Goal: Task Accomplishment & Management: Manage account settings

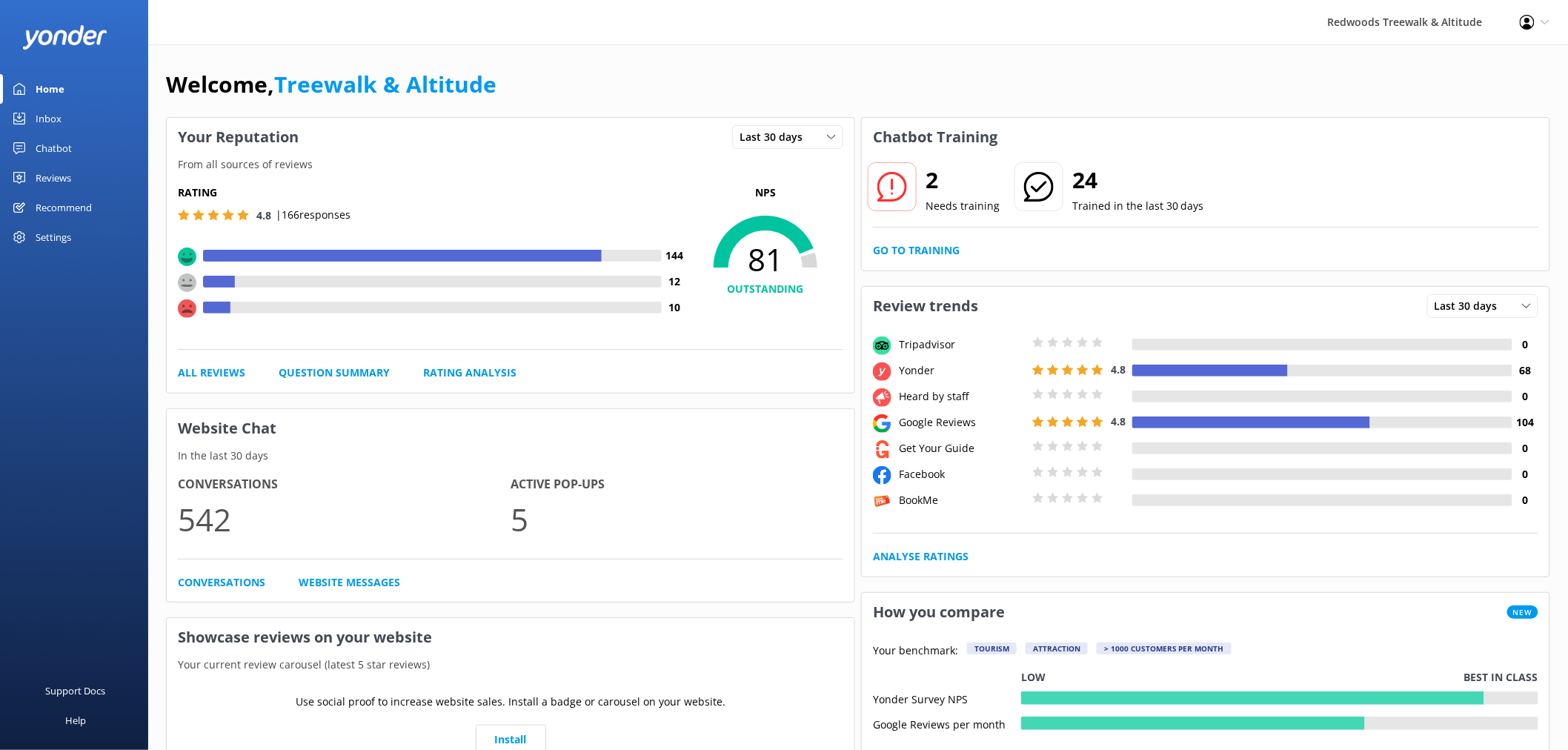
click at [85, 182] on link "Reviews" at bounding box center [74, 178] width 148 height 30
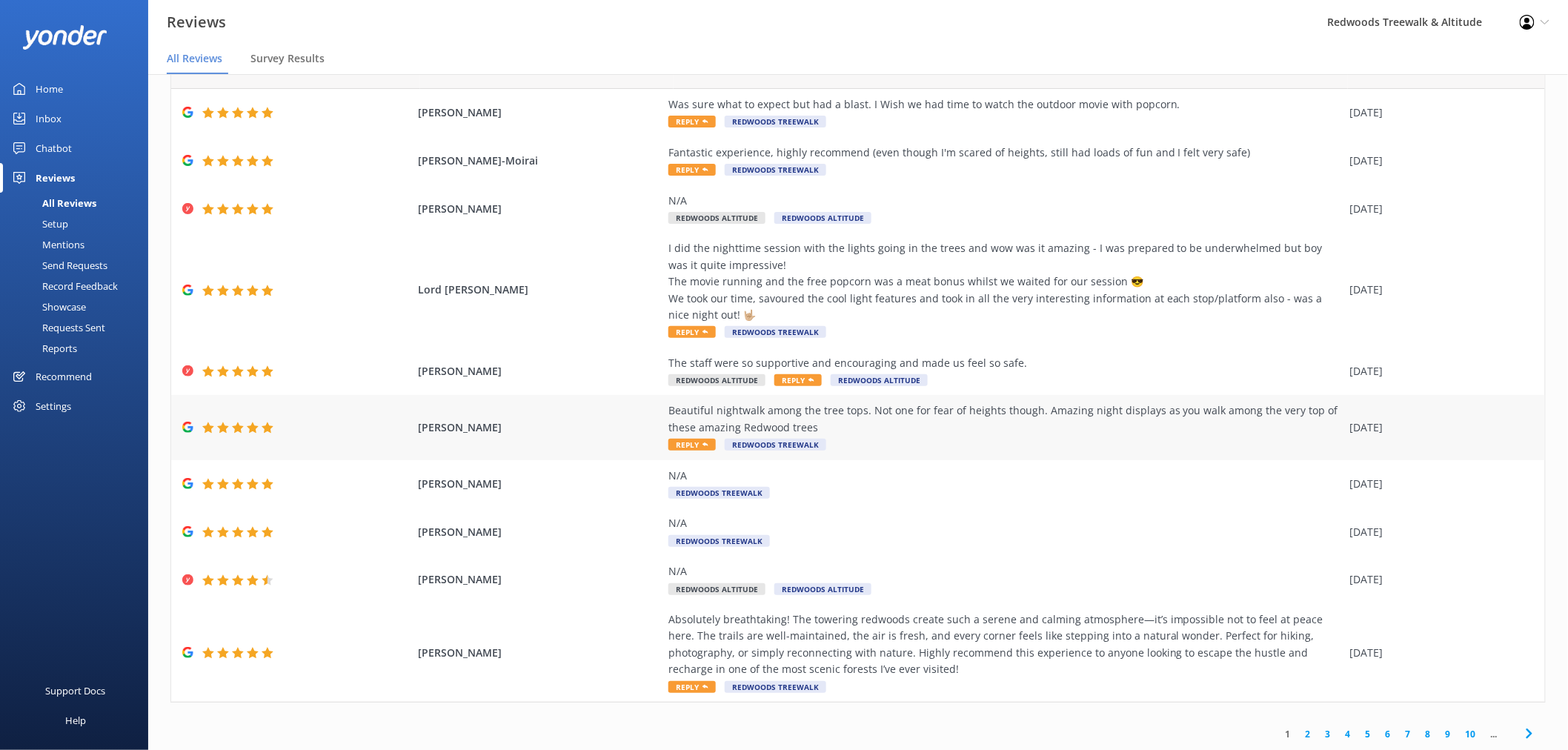
scroll to position [30, 0]
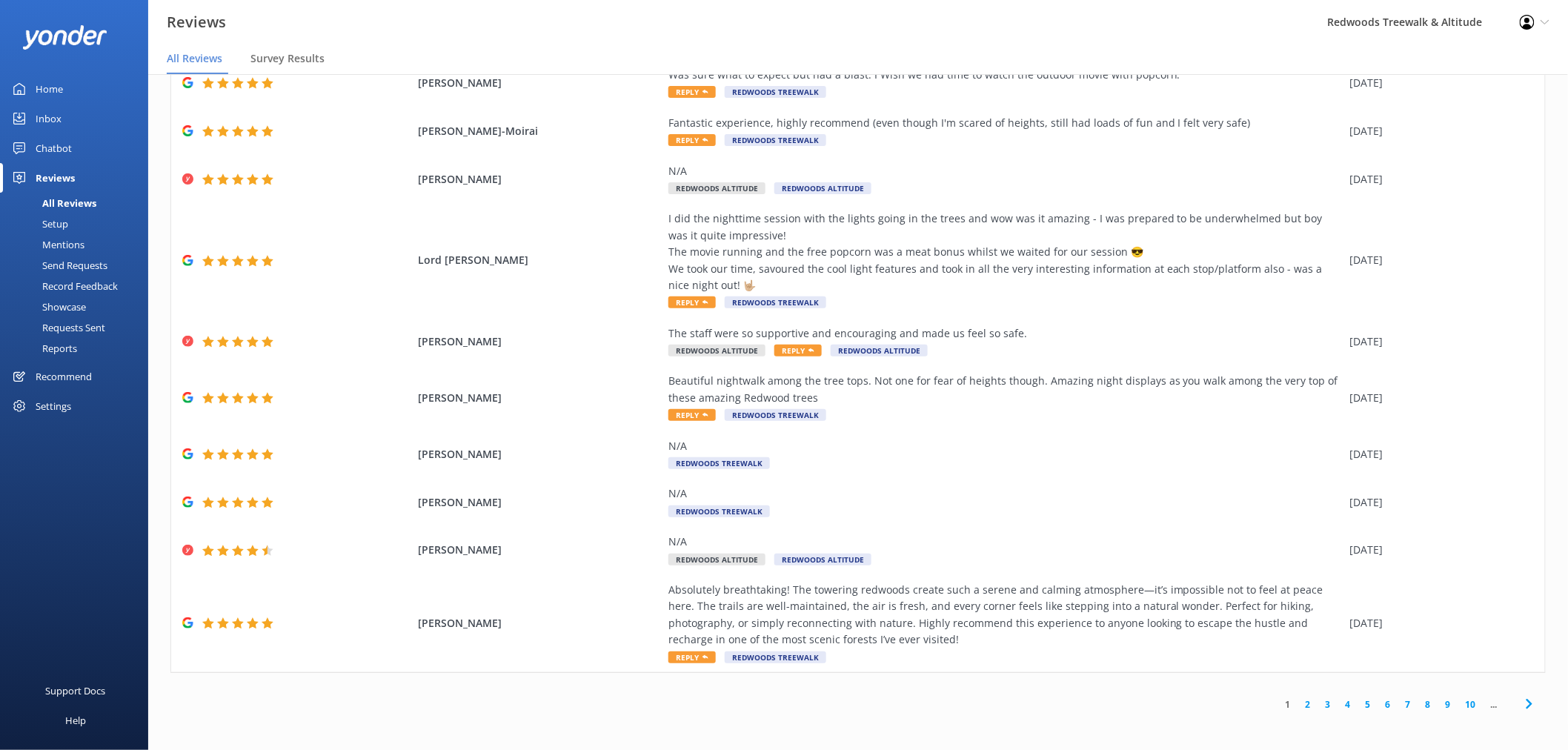
click at [1298, 702] on link "2" at bounding box center [1308, 704] width 20 height 14
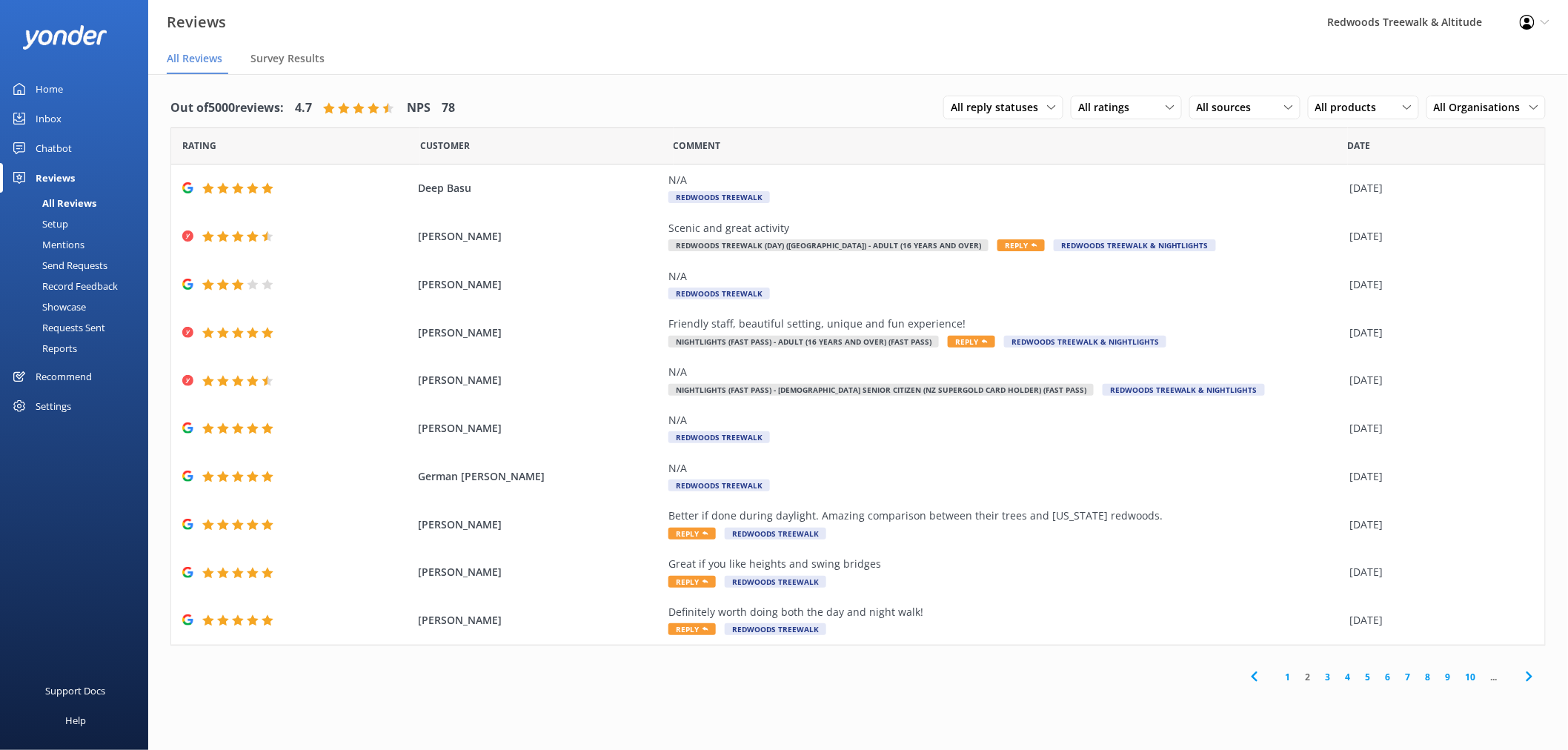
click at [1288, 679] on link "1" at bounding box center [1288, 677] width 20 height 14
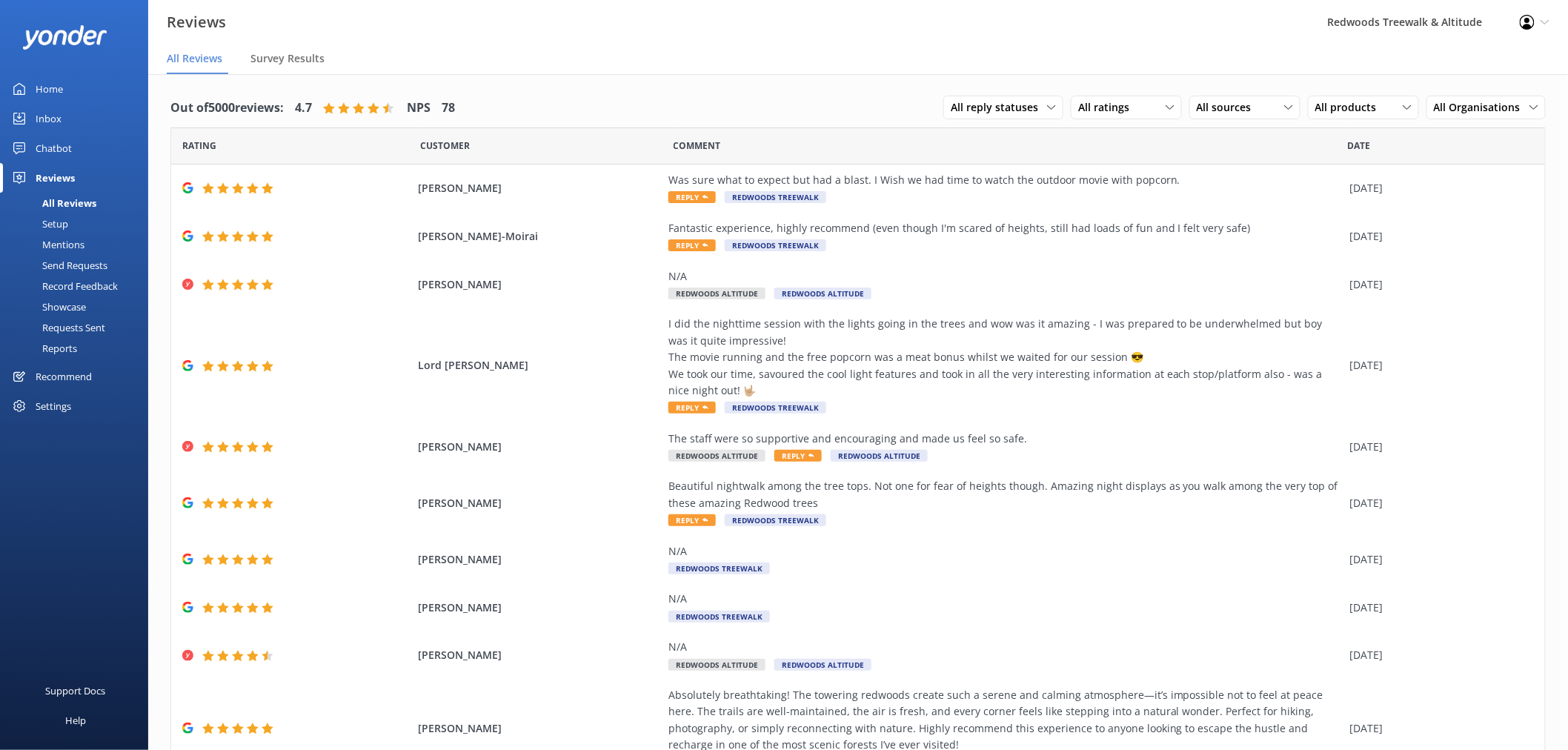
click at [82, 105] on link "Inbox" at bounding box center [74, 118] width 148 height 30
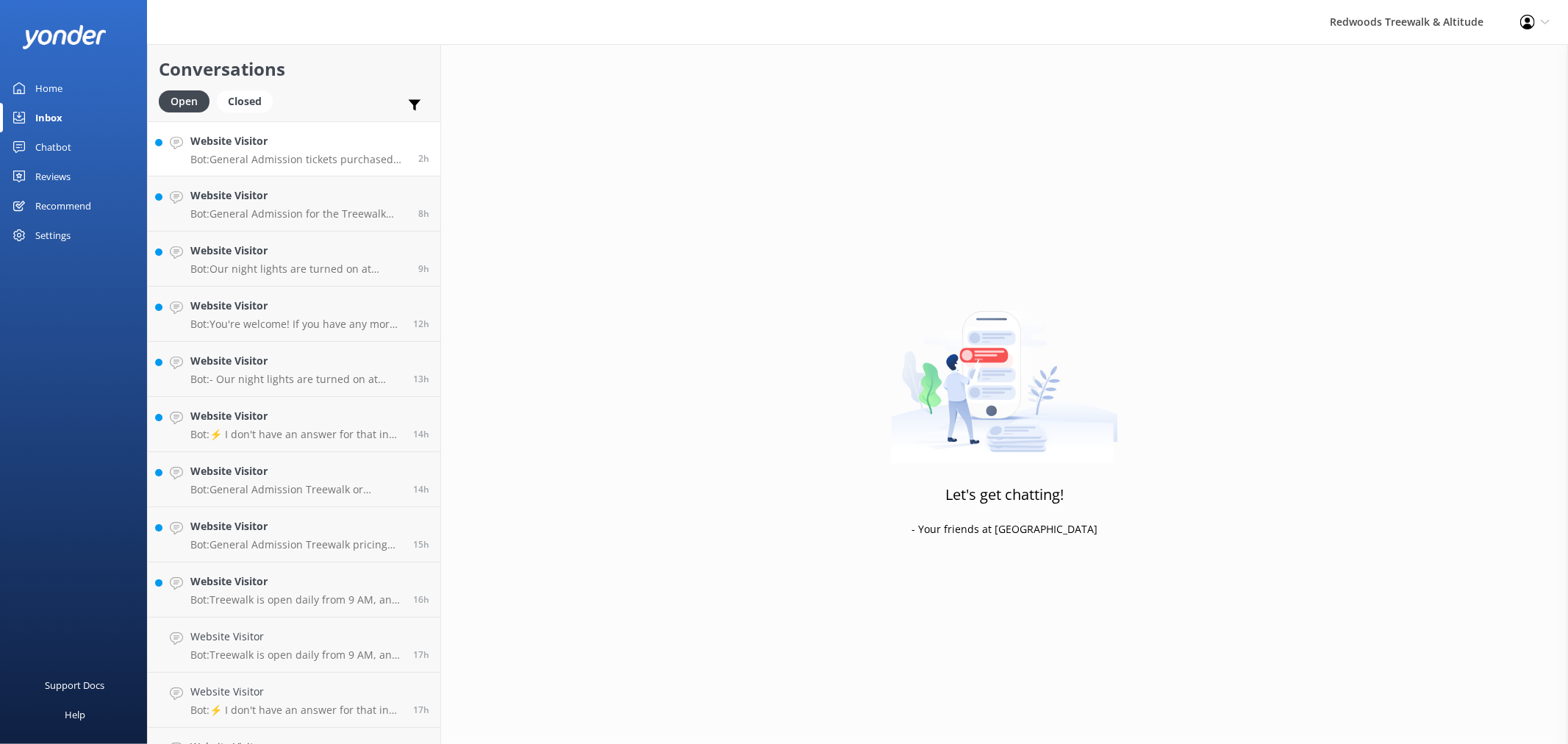
click at [358, 151] on div "Website Visitor Bot: General Admission tickets purchased online for the Treewal…" at bounding box center [299, 149] width 216 height 31
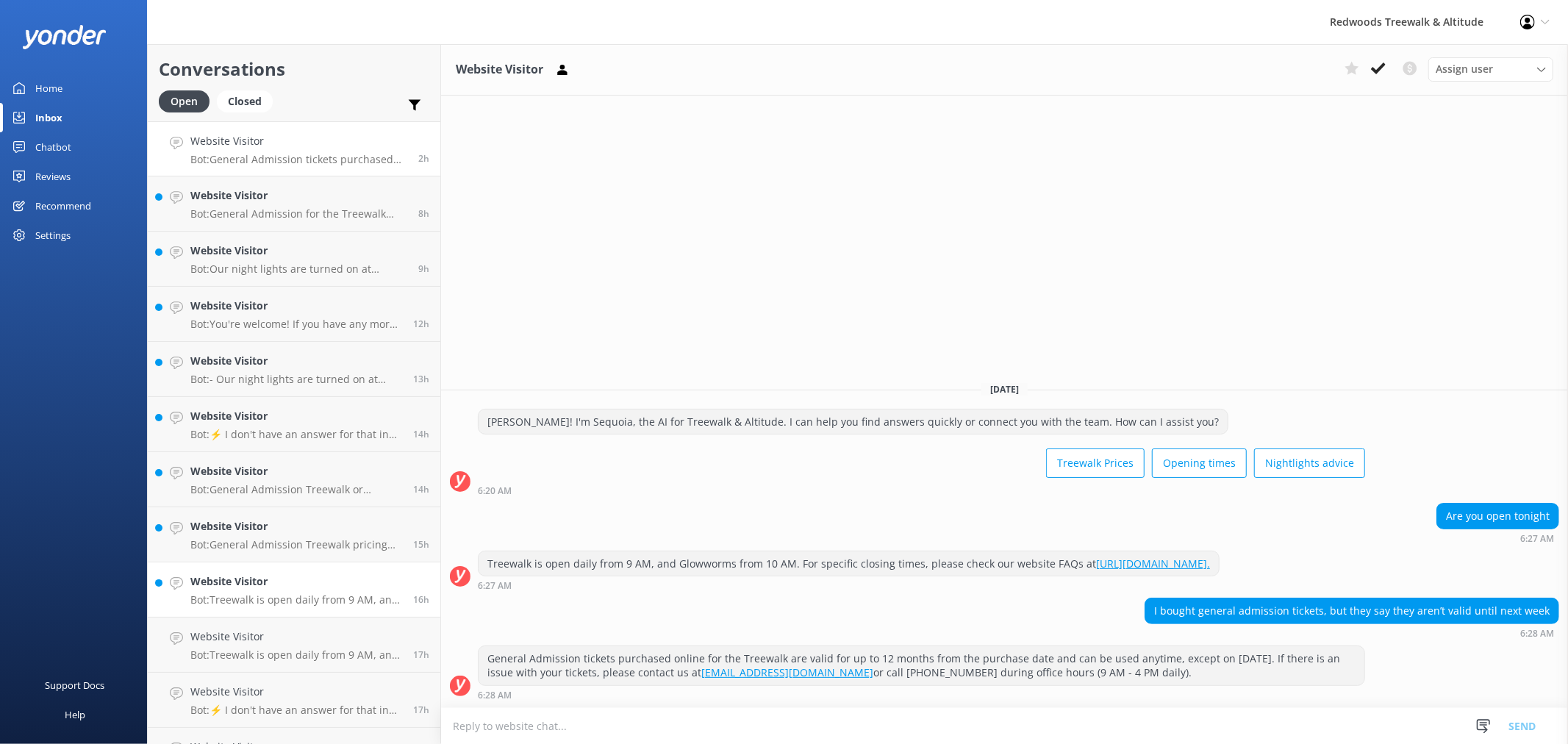
click at [288, 585] on h4 "Website Visitor" at bounding box center [297, 581] width 212 height 16
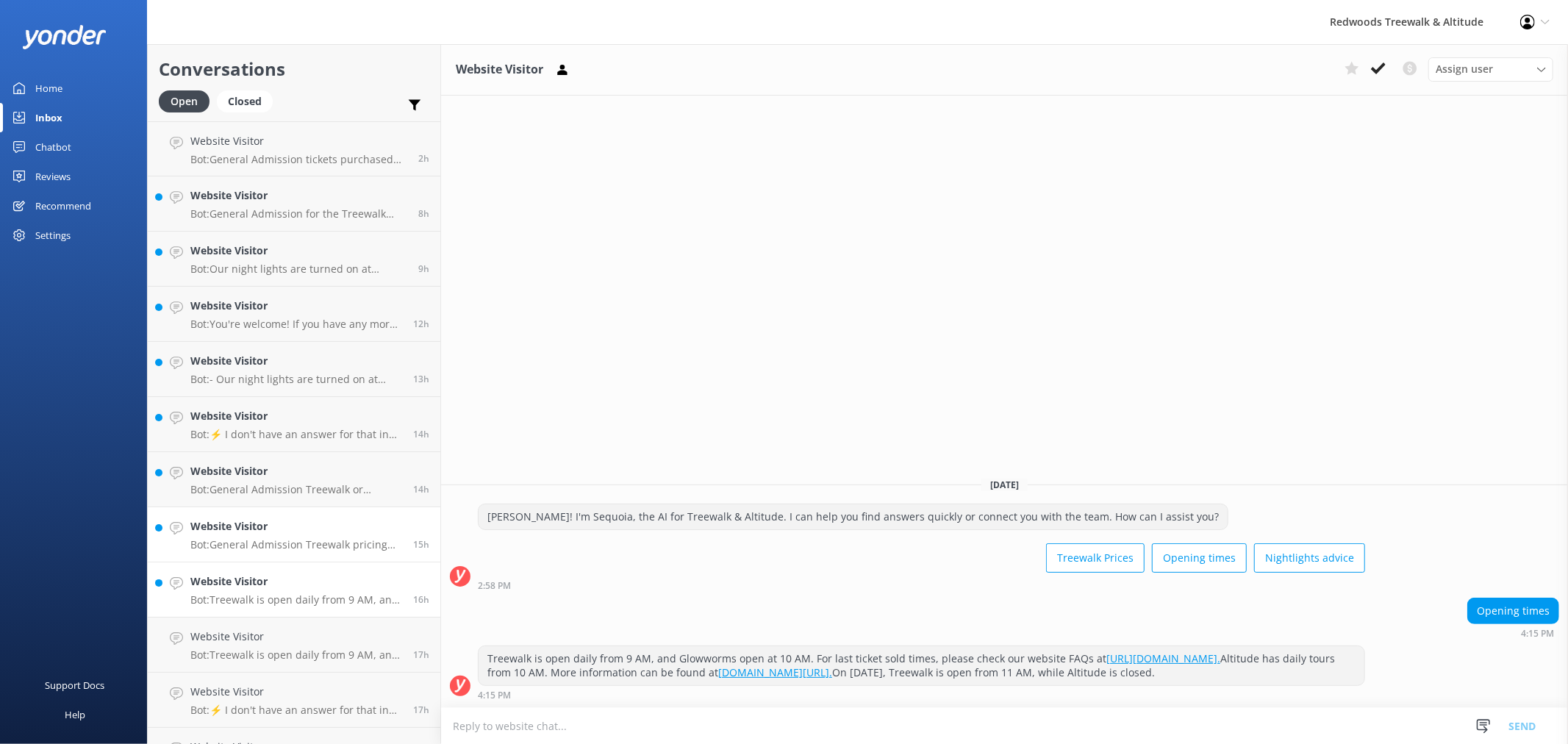
drag, startPoint x: 303, startPoint y: 534, endPoint x: 303, endPoint y: 486, distance: 48.0
click at [303, 534] on div "Website Visitor Bot: General Admission Treewalk pricing starts at $42 for adult…" at bounding box center [297, 534] width 212 height 32
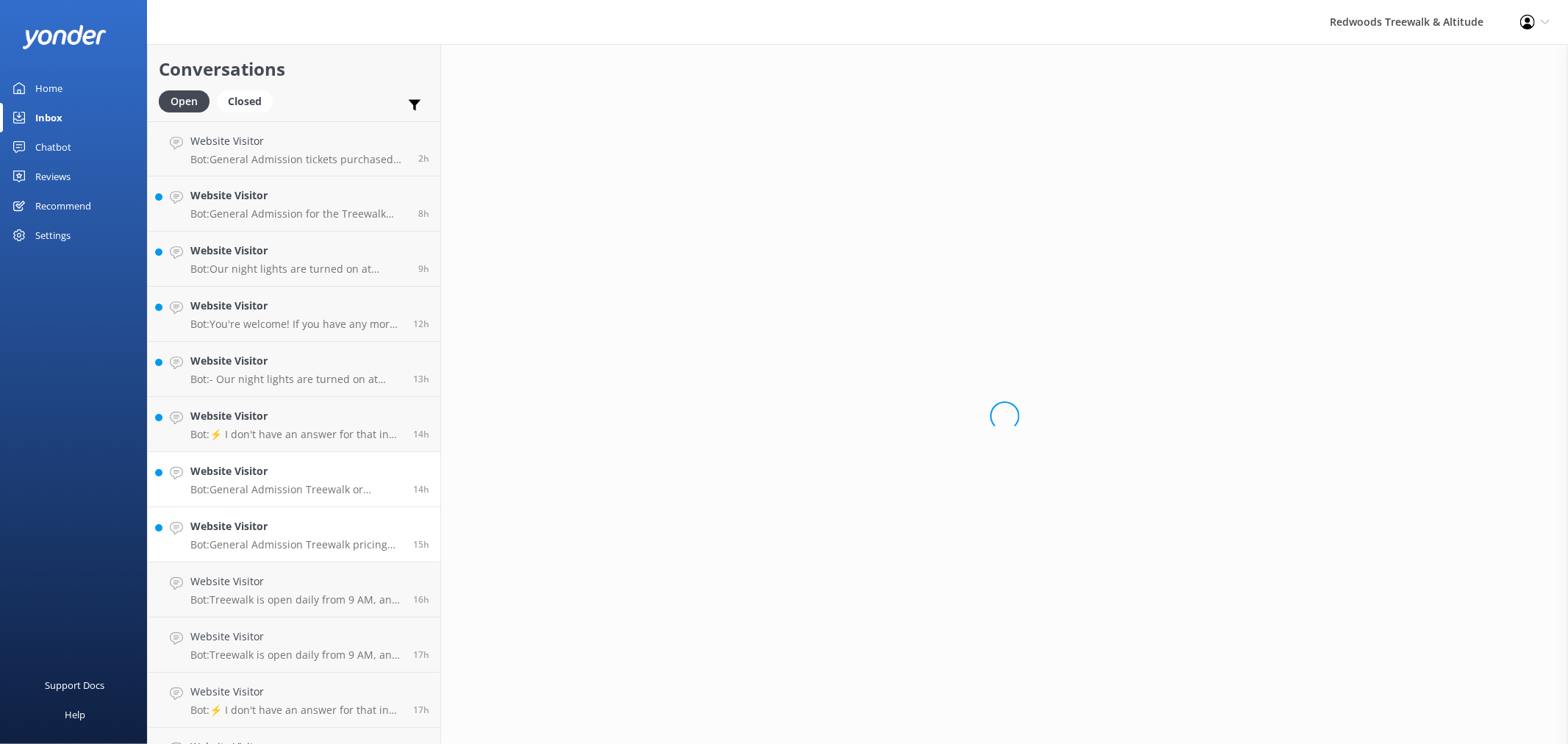
click at [303, 486] on p "Bot: General Admission Treewalk or Nightlights prices are $42 per adult (16 yrs…" at bounding box center [297, 489] width 212 height 13
click at [304, 442] on link "Website Visitor Bot: ⚡ I don't have an answer for that in my knowledge base. Pl…" at bounding box center [294, 425] width 293 height 55
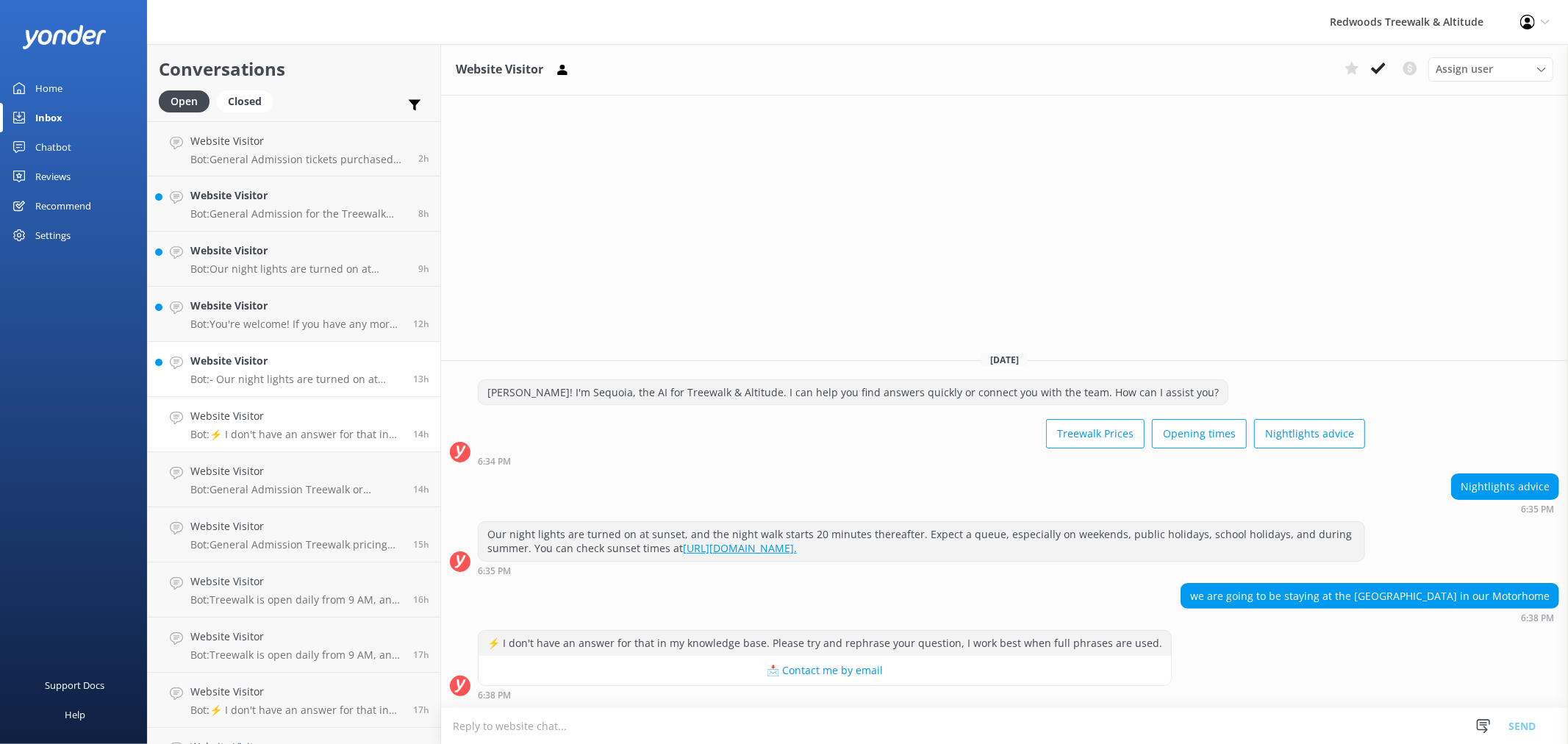
click at [299, 369] on h4 "Website Visitor" at bounding box center [297, 361] width 212 height 16
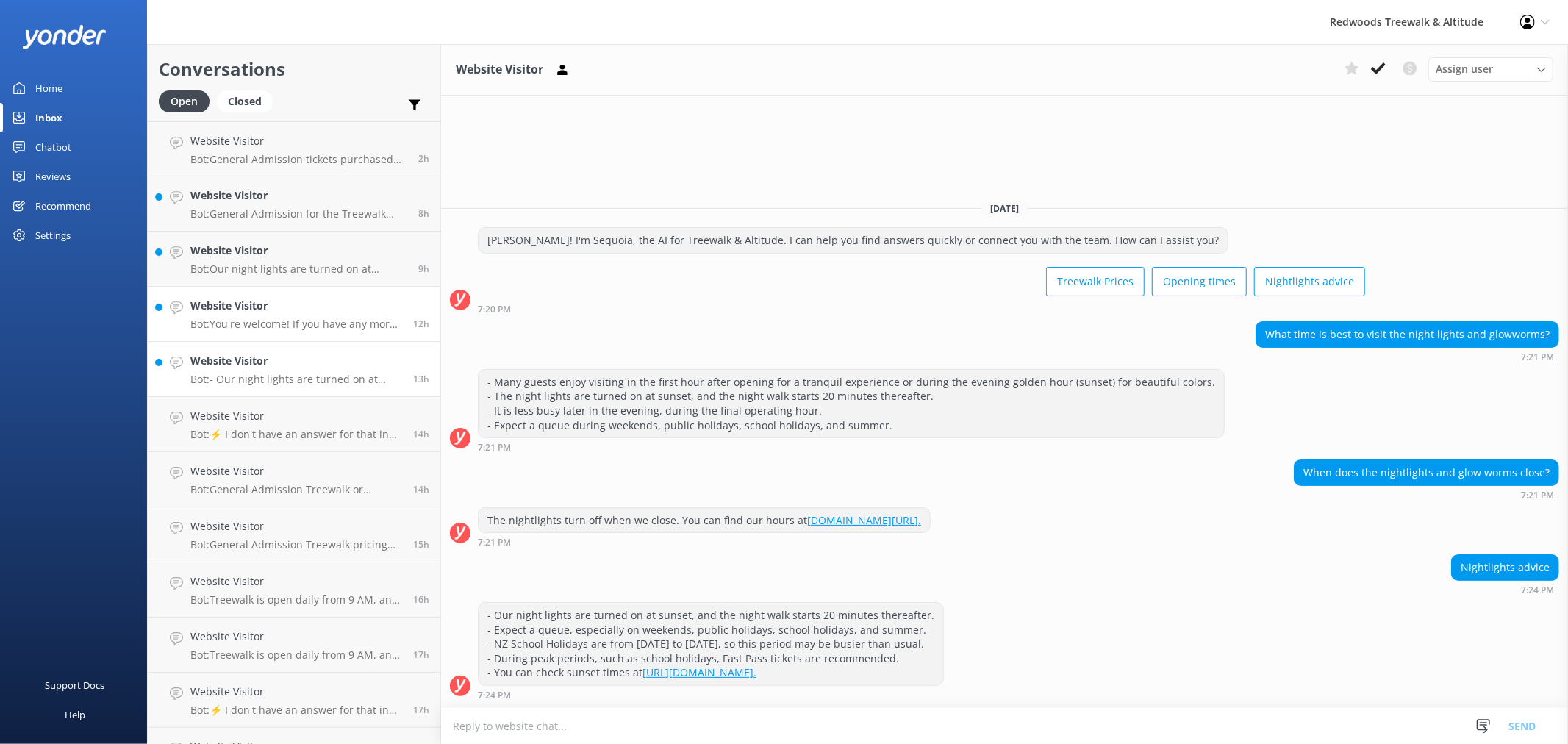
click at [304, 317] on div "Website Visitor Bot: You're welcome! If you have any more questions, feel free …" at bounding box center [297, 314] width 212 height 32
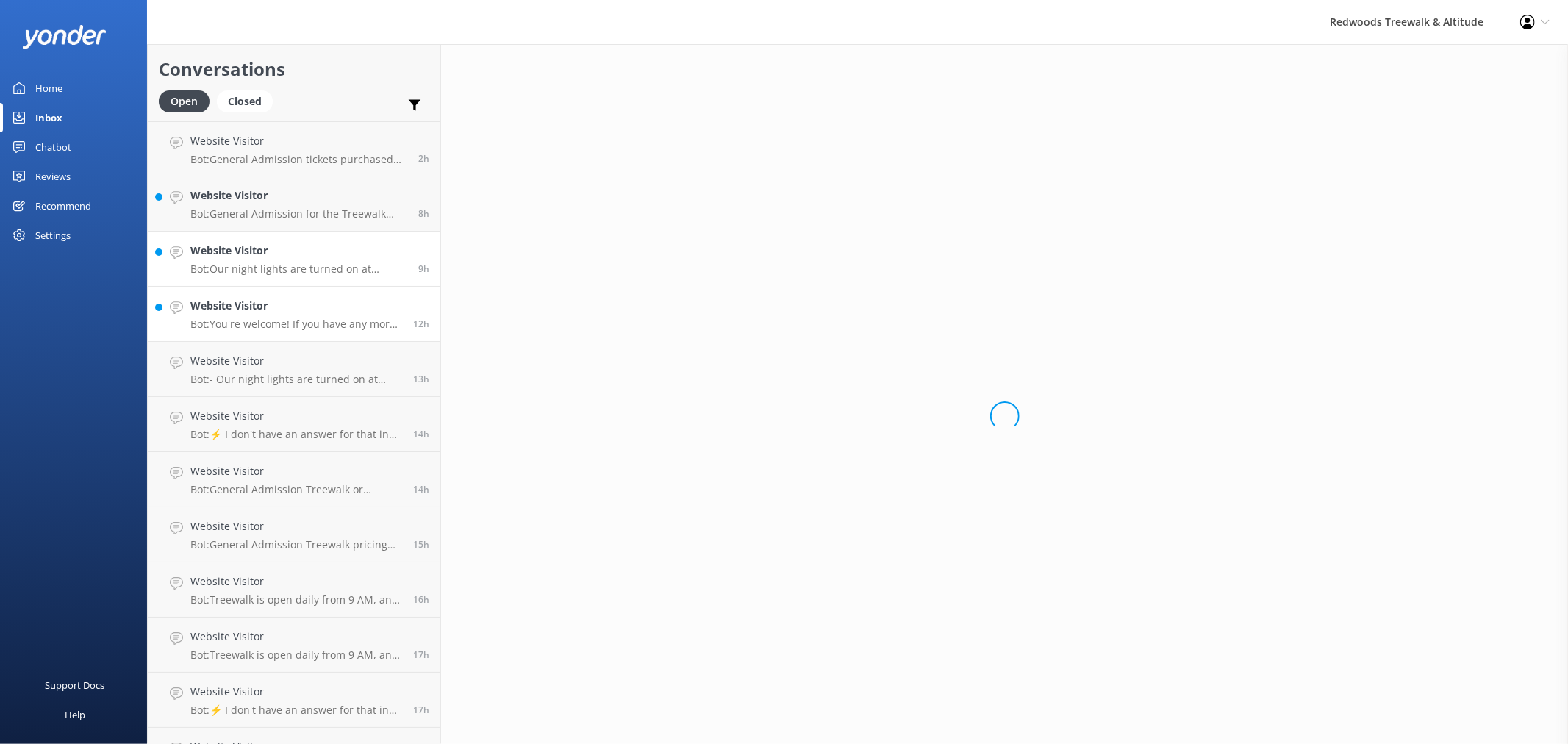
drag, startPoint x: 303, startPoint y: 273, endPoint x: 303, endPoint y: 252, distance: 21.0
click at [303, 272] on p "Bot: Our night lights are turned on at sunset, and the night walk starts 20 min…" at bounding box center [299, 268] width 216 height 13
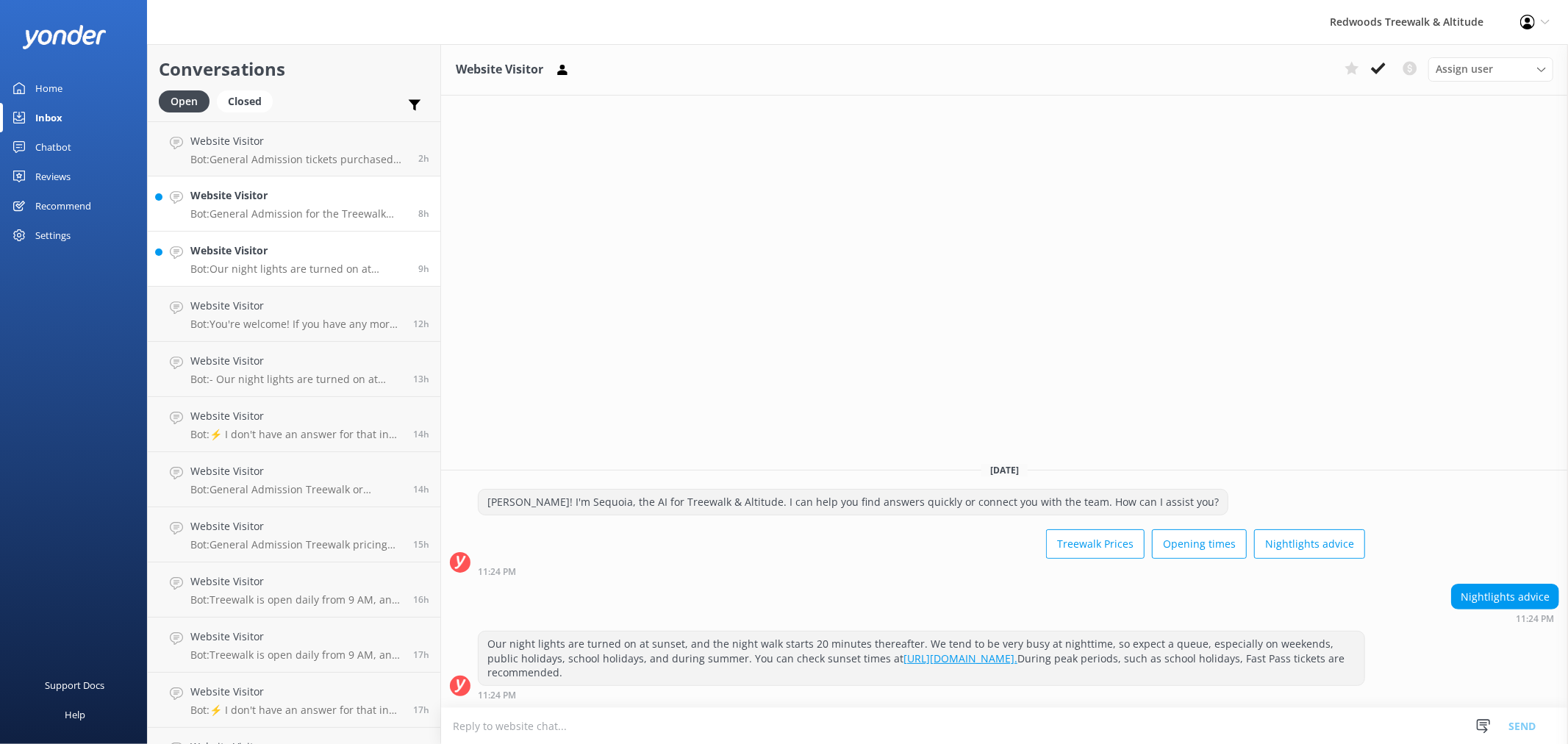
click at [303, 204] on div "Website Visitor Bot: General Admission for the Treewalk starts at $42 for adult…" at bounding box center [299, 204] width 216 height 32
click at [304, 156] on p "Bot: General Admission tickets purchased online for the Treewalk are valid for …" at bounding box center [299, 159] width 216 height 13
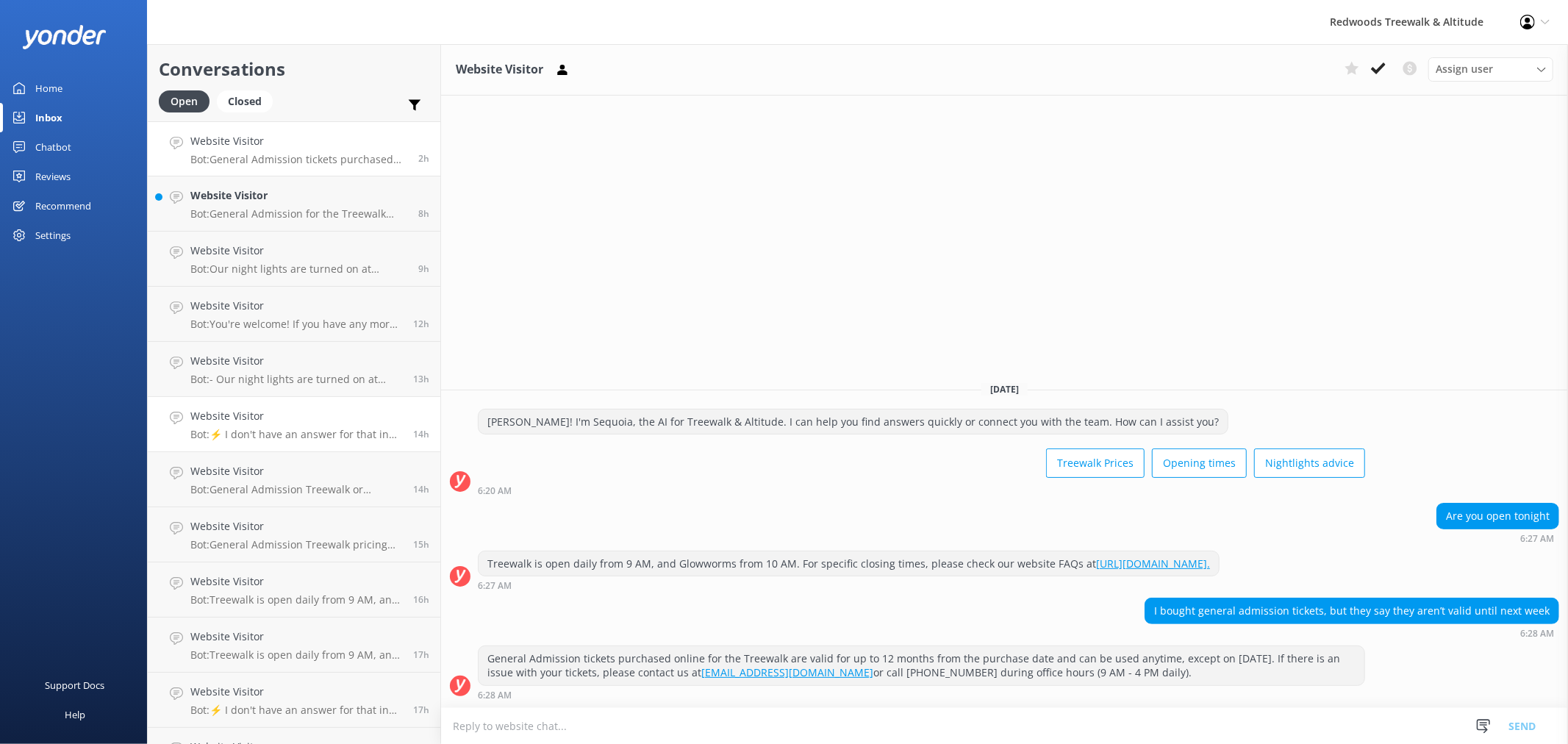
click at [303, 404] on link "Website Visitor Bot: ⚡ I don't have an answer for that in my knowledge base. Pl…" at bounding box center [294, 425] width 293 height 55
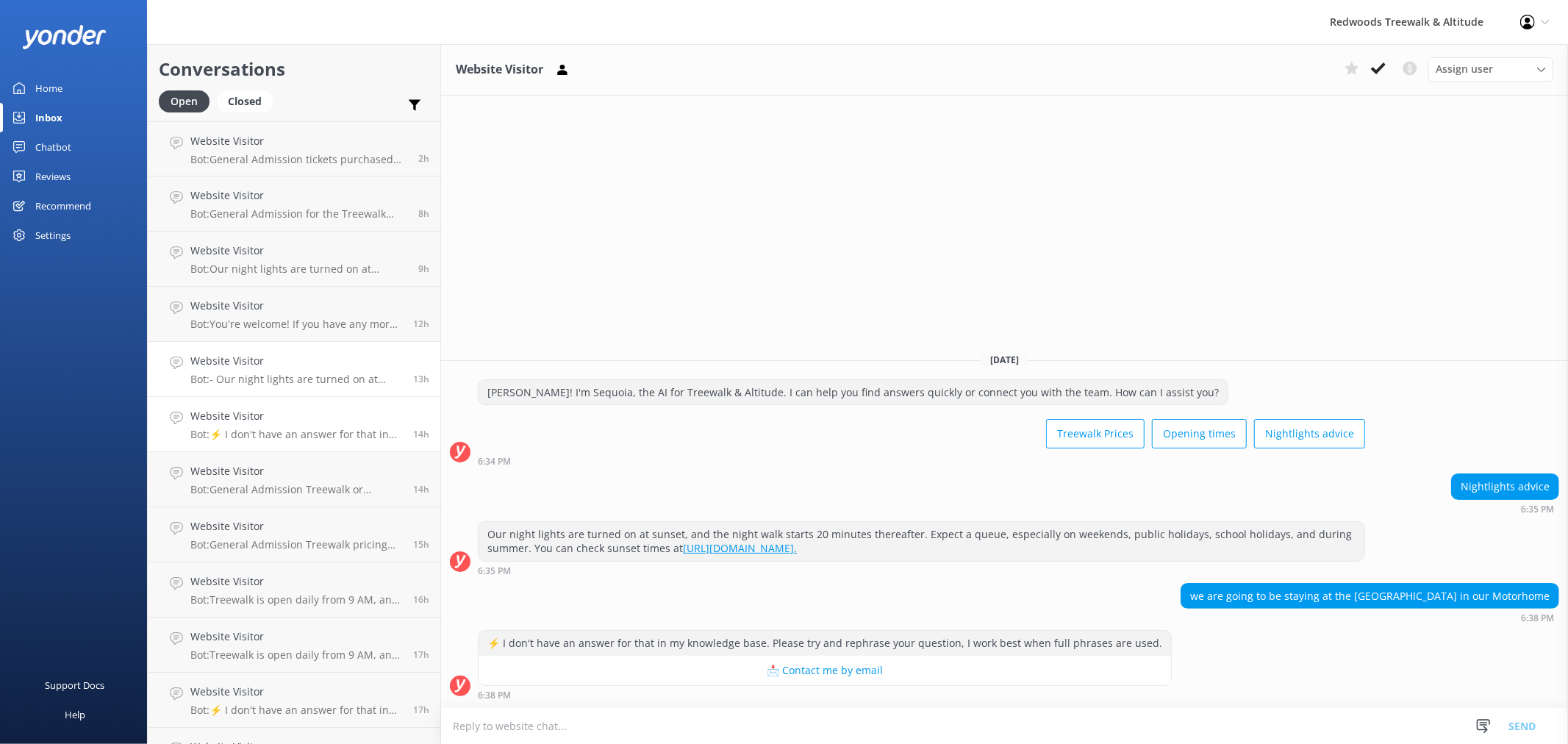
click at [311, 367] on h4 "Website Visitor" at bounding box center [297, 361] width 212 height 16
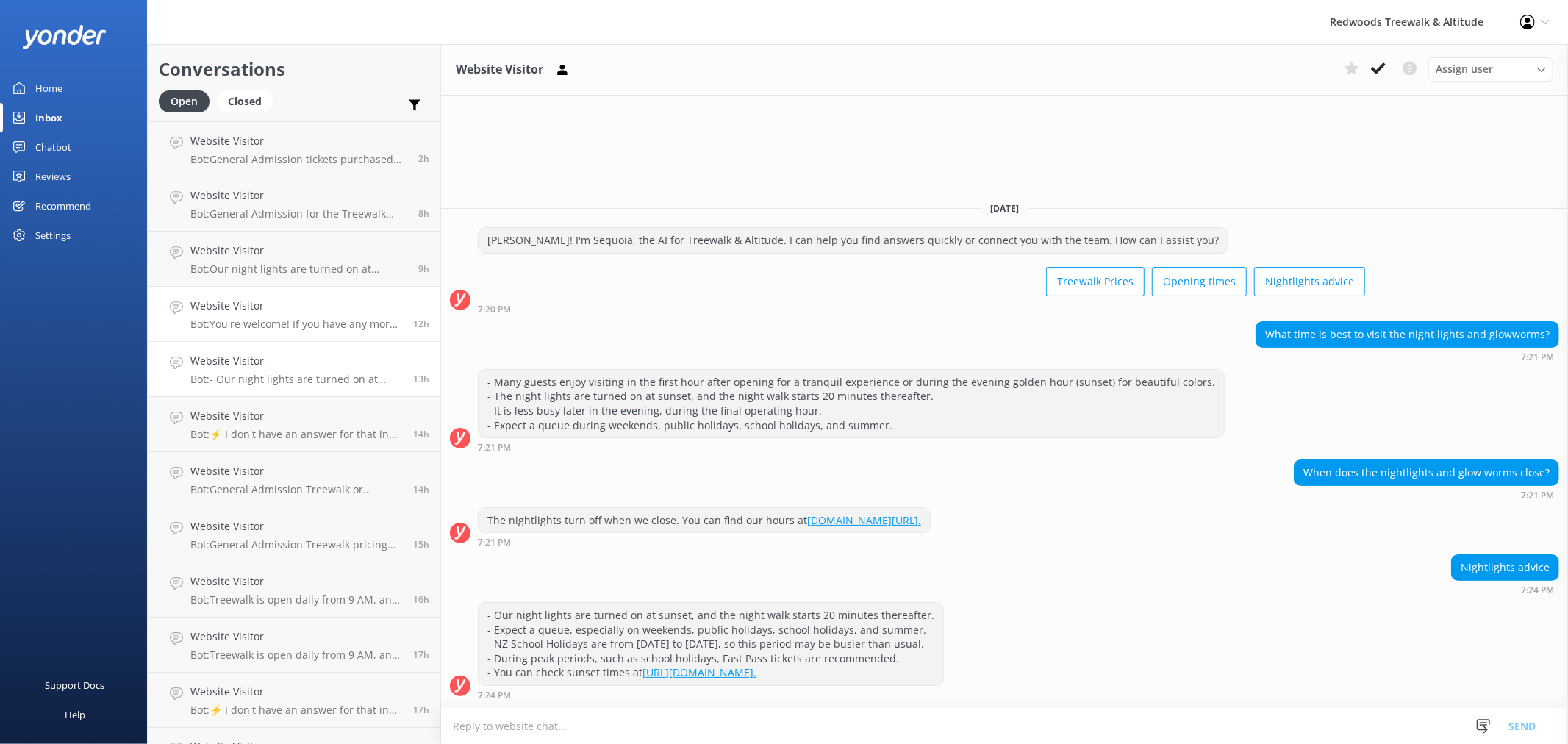
click at [315, 316] on div "Website Visitor Bot: You're welcome! If you have any more questions, feel free …" at bounding box center [297, 314] width 212 height 32
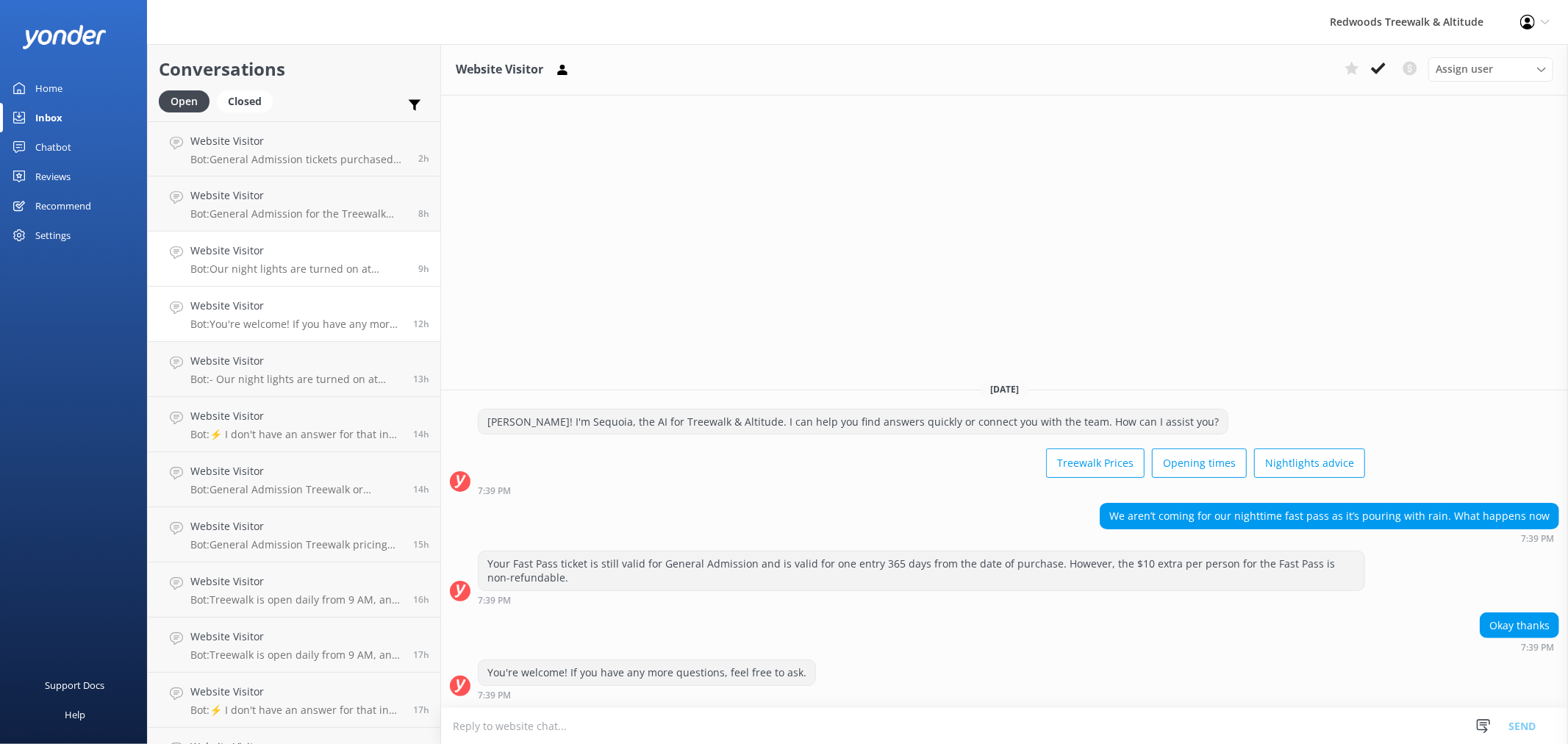
click at [329, 258] on h4 "Website Visitor" at bounding box center [299, 250] width 216 height 16
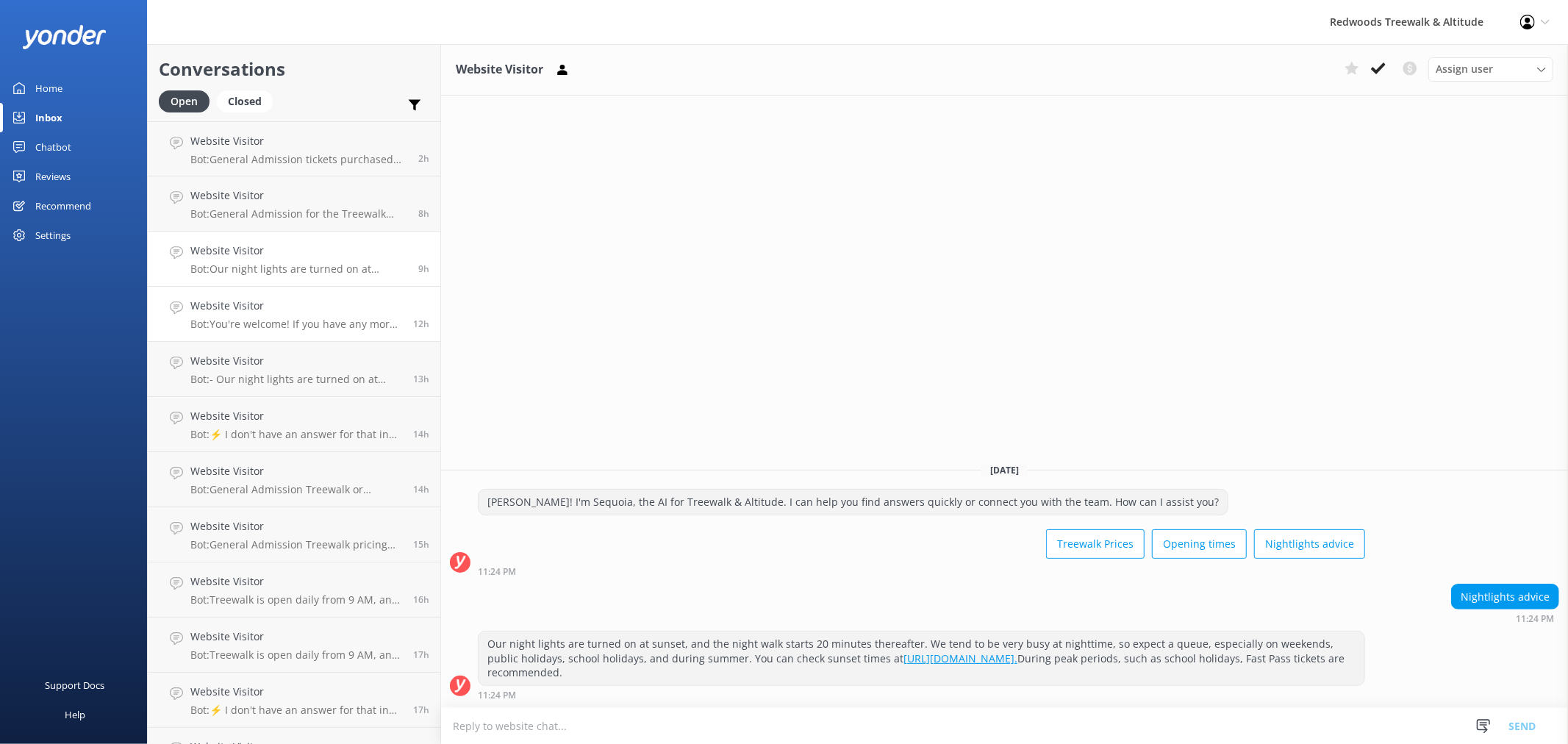
click at [333, 329] on p "Bot: You're welcome! If you have any more questions, feel free to ask." at bounding box center [297, 324] width 212 height 13
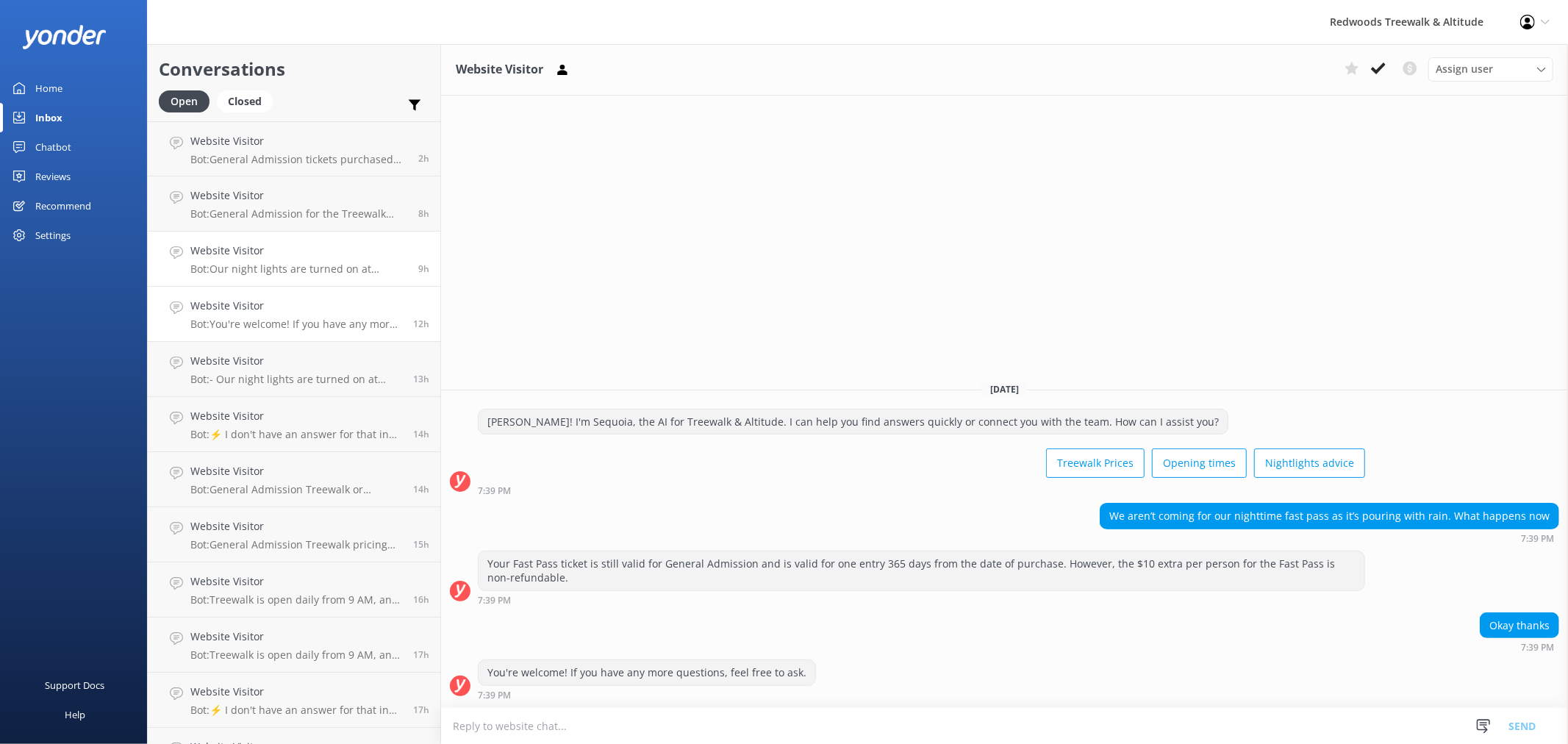
click at [329, 258] on h4 "Website Visitor" at bounding box center [299, 250] width 216 height 16
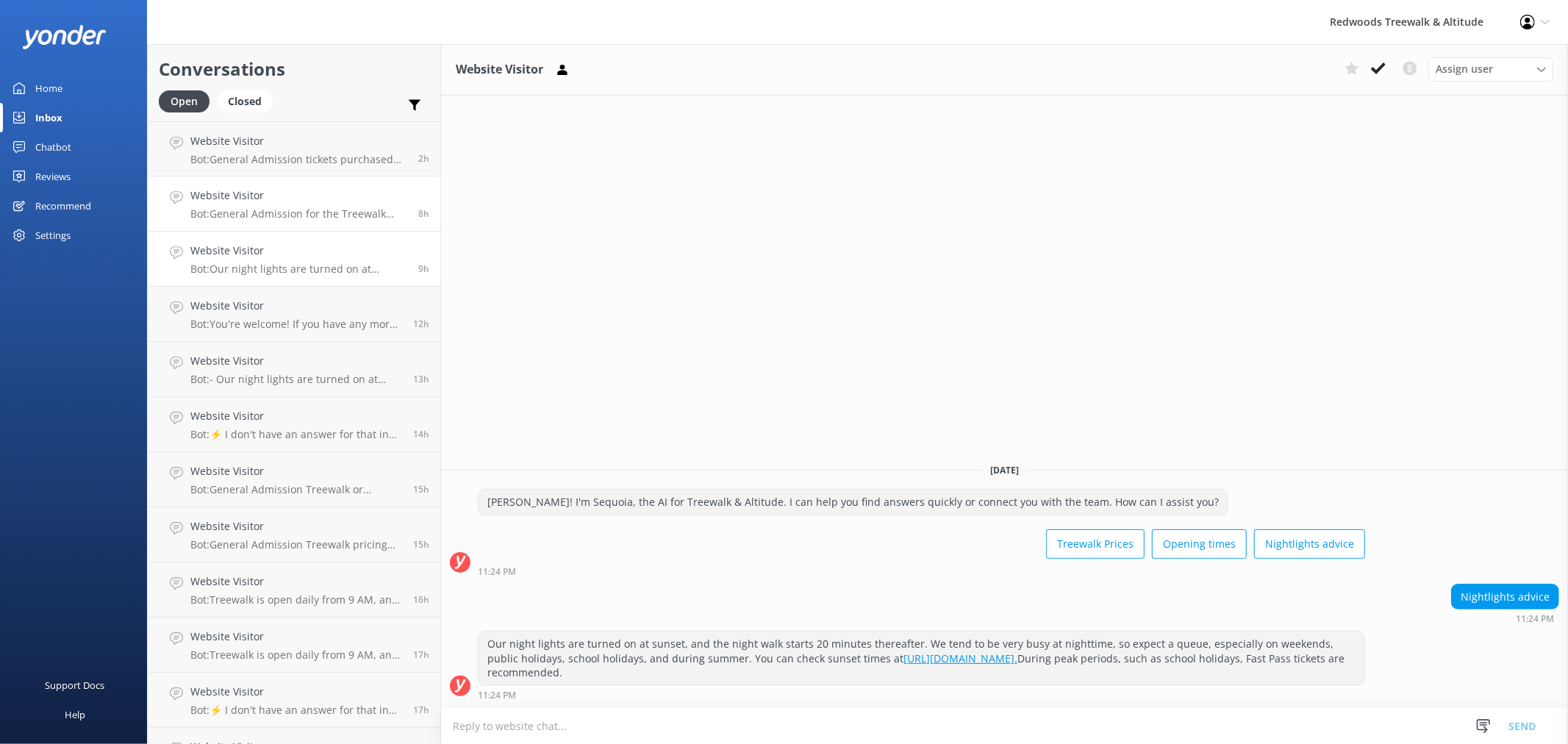
click at [315, 204] on div "Website Visitor Bot: General Admission for the Treewalk starts at $42 for adult…" at bounding box center [299, 204] width 216 height 32
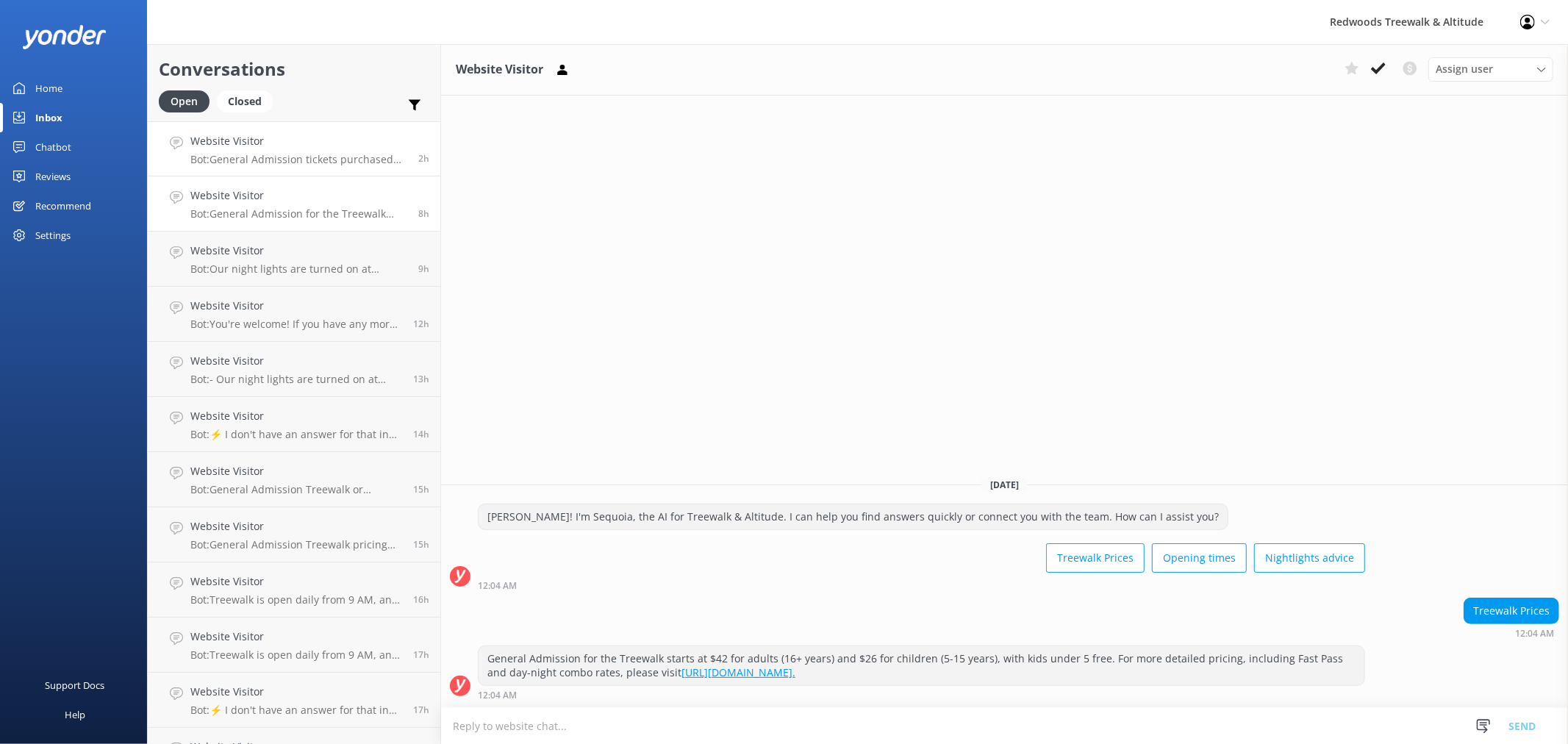
click at [305, 152] on div "Website Visitor Bot: General Admission tickets purchased online for the Treewal…" at bounding box center [299, 149] width 216 height 31
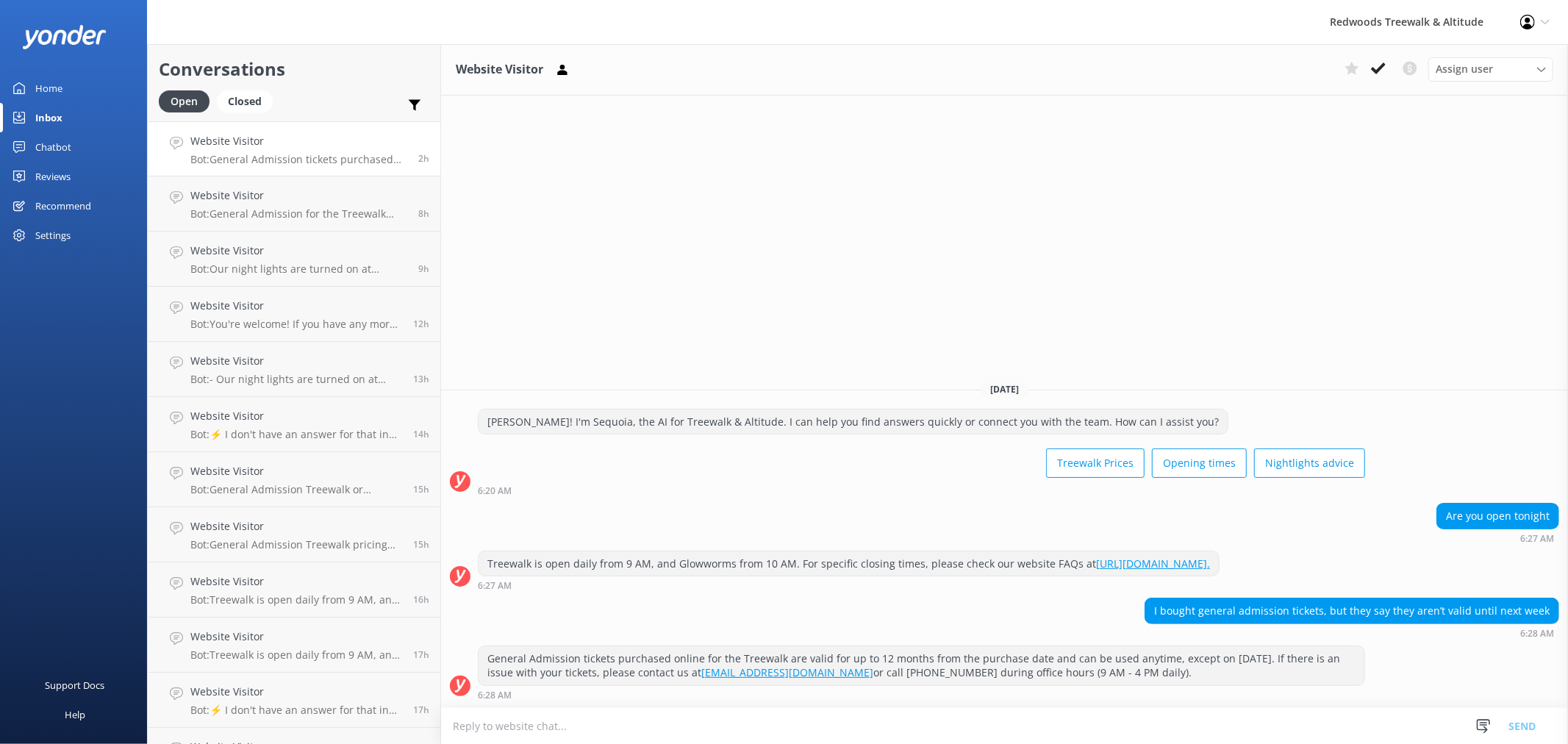
click at [75, 75] on link "Home" at bounding box center [73, 88] width 147 height 30
